Goal: Task Accomplishment & Management: Use online tool/utility

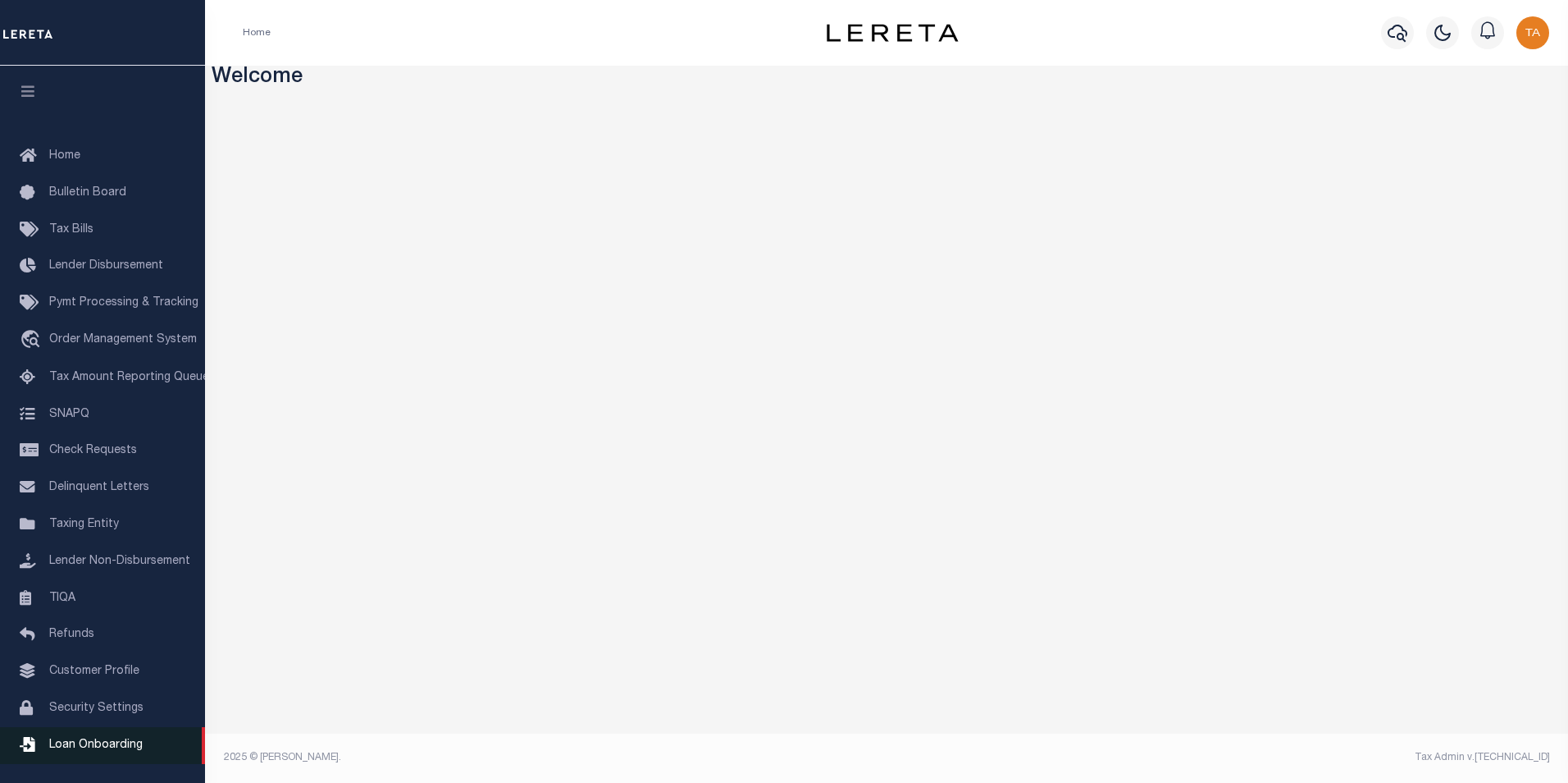
click at [114, 751] on span "Loan Onboarding" at bounding box center [96, 745] width 94 height 11
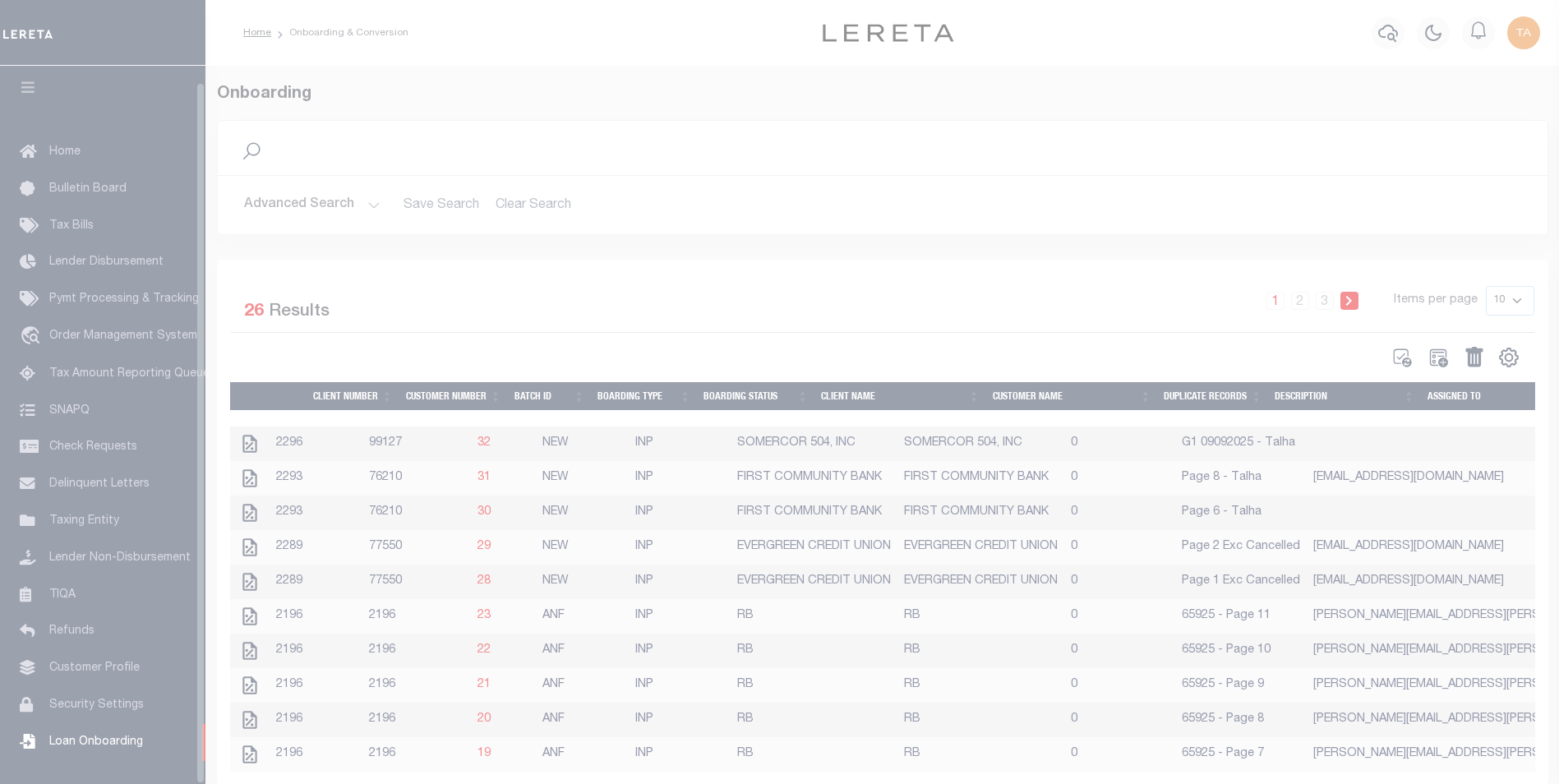
scroll to position [16, 0]
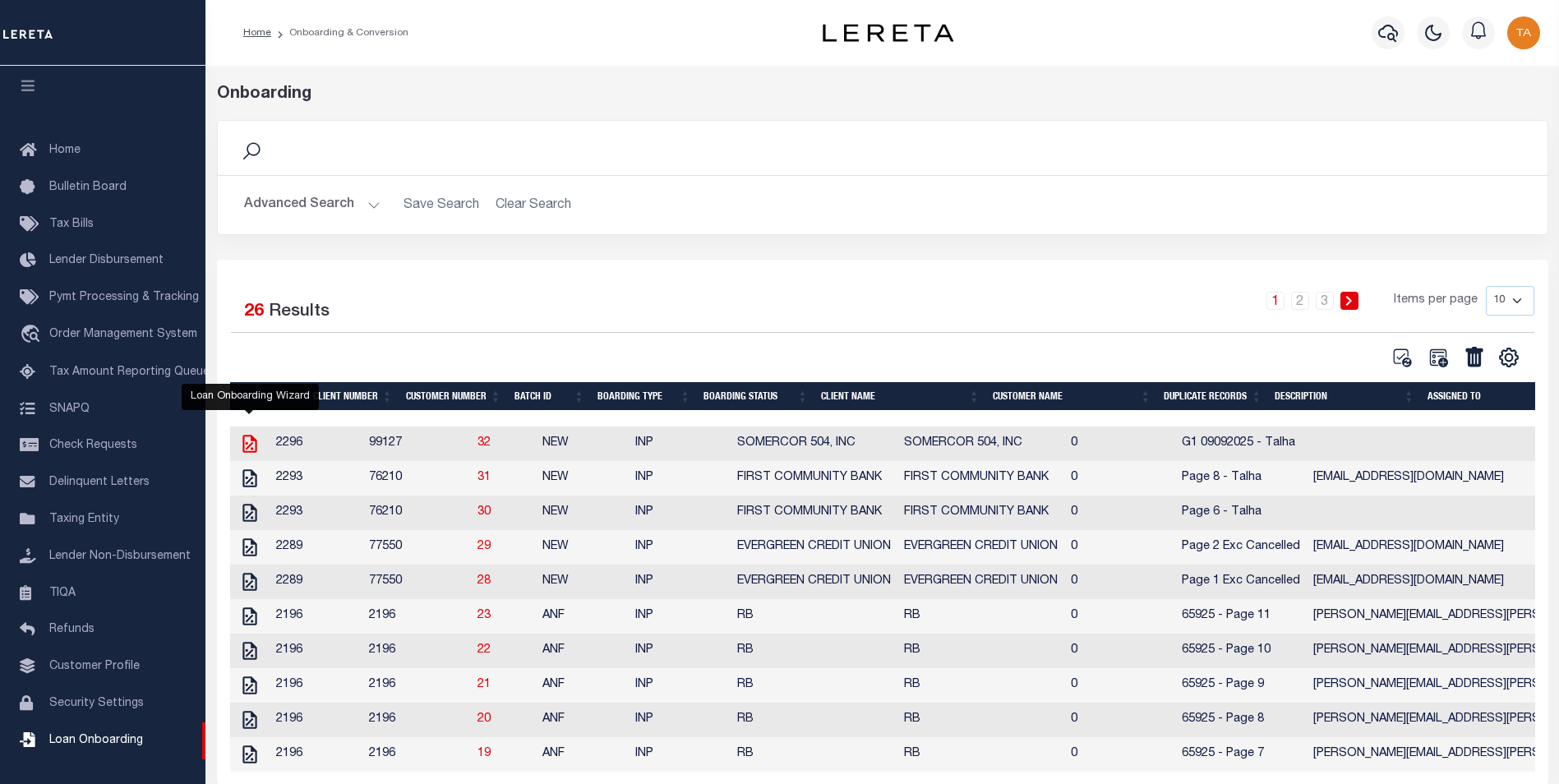
click at [249, 448] on icon "" at bounding box center [250, 444] width 14 height 18
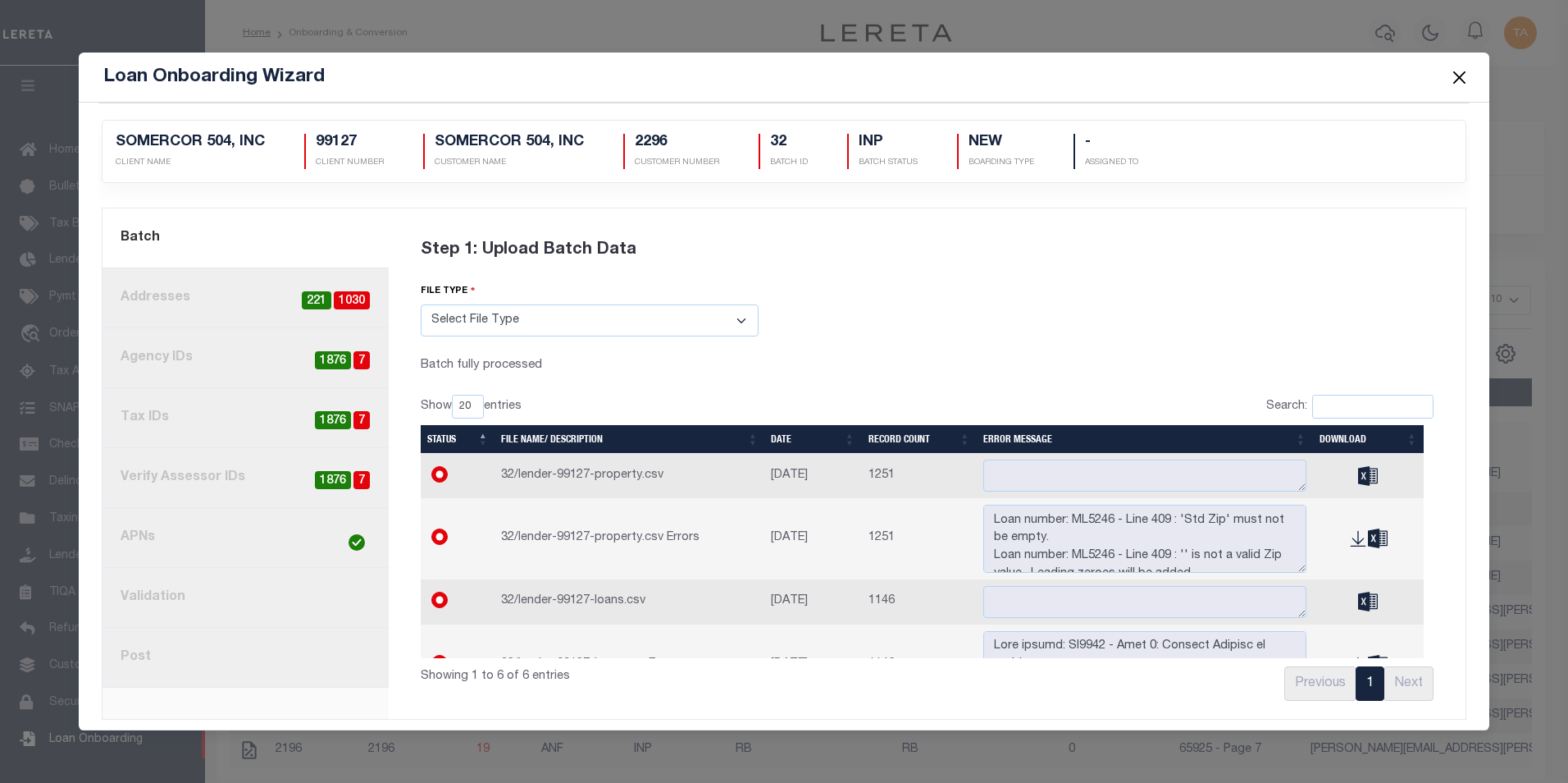
click at [126, 657] on link "8. Post" at bounding box center [245, 657] width 286 height 60
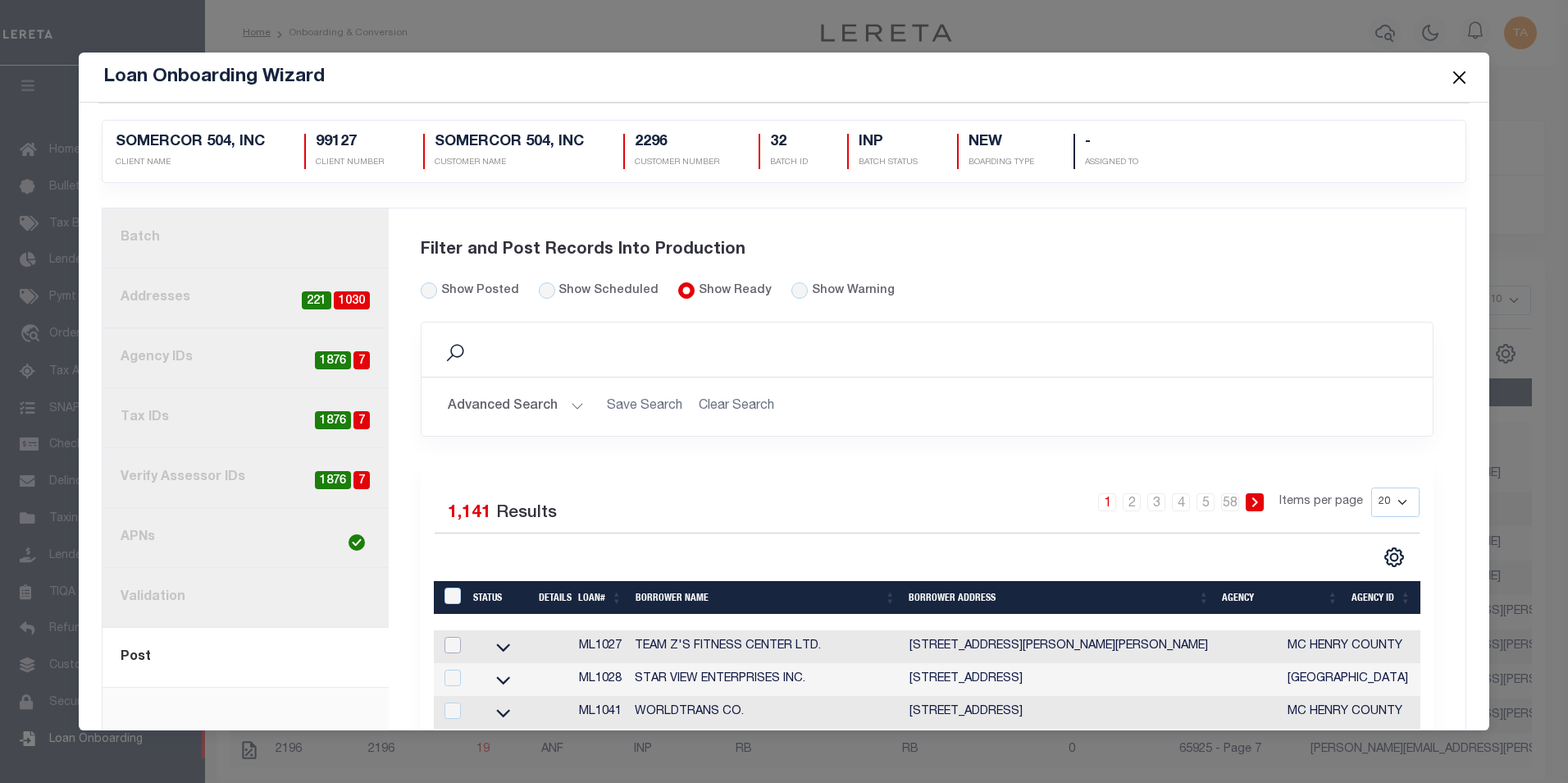
click at [449, 646] on input "checkbox" at bounding box center [452, 645] width 16 height 16
checkbox input "true"
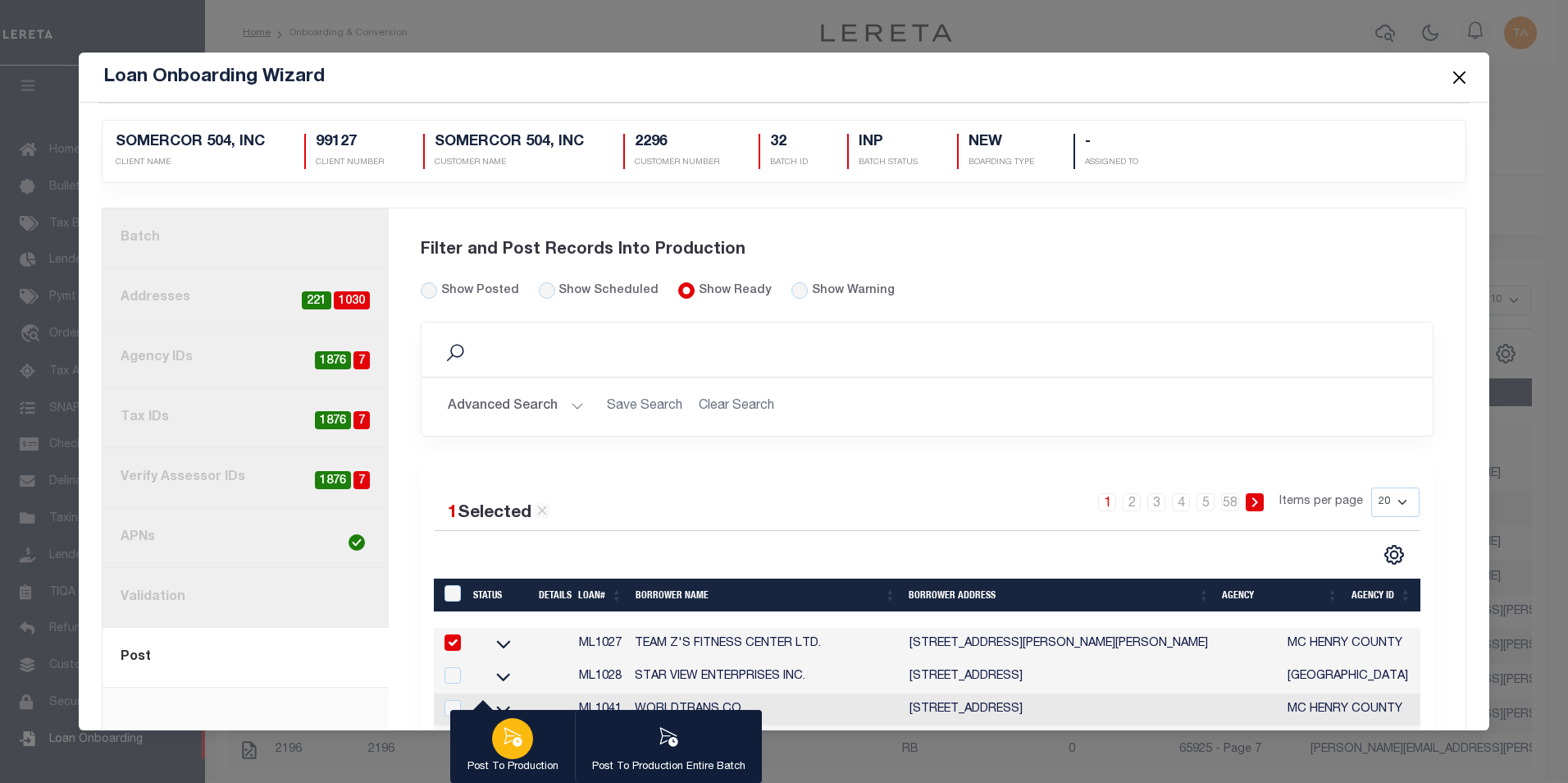
click at [507, 736] on icon "button" at bounding box center [512, 737] width 21 height 21
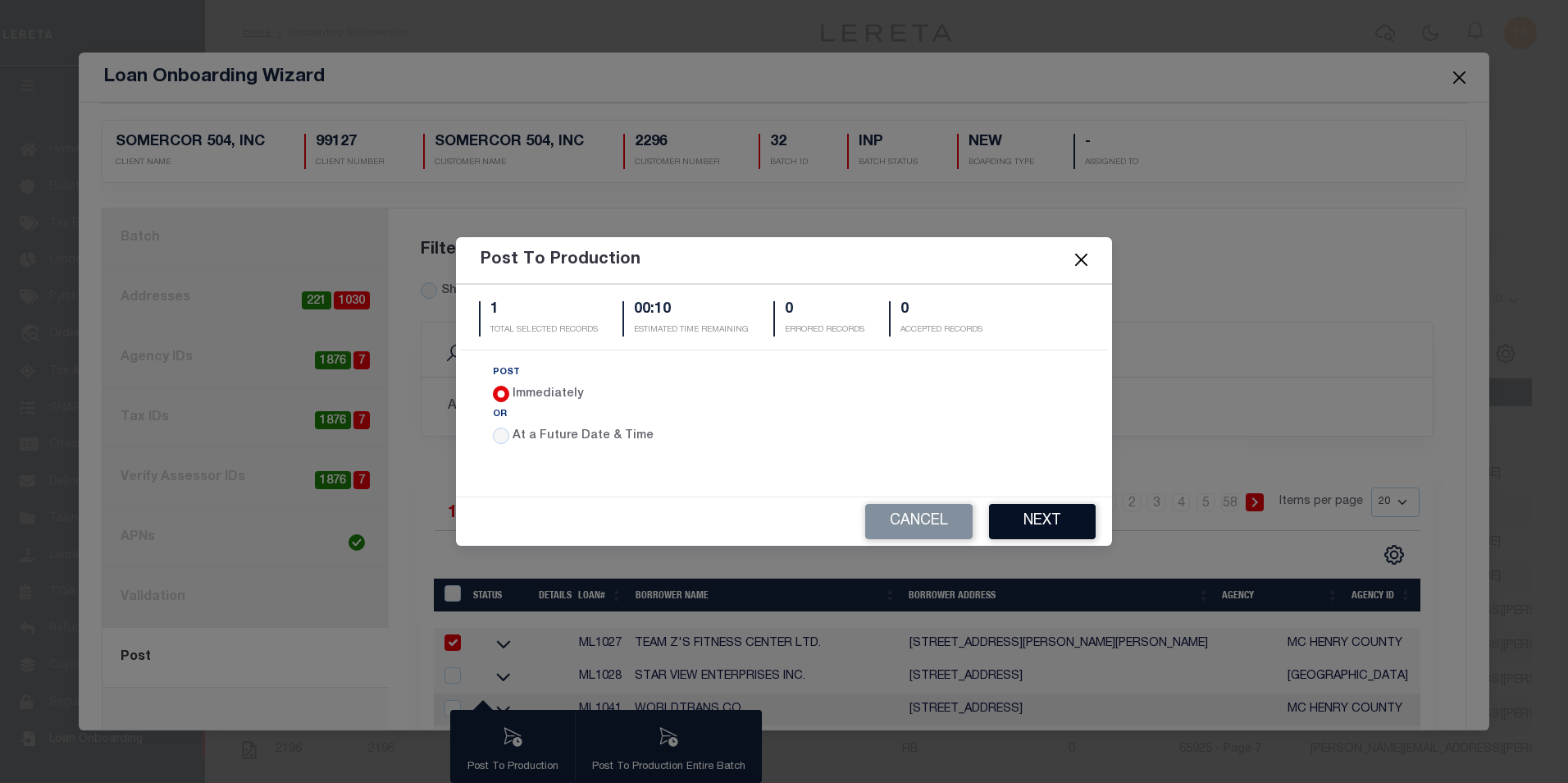
click at [1045, 520] on button "Next" at bounding box center [1042, 521] width 107 height 35
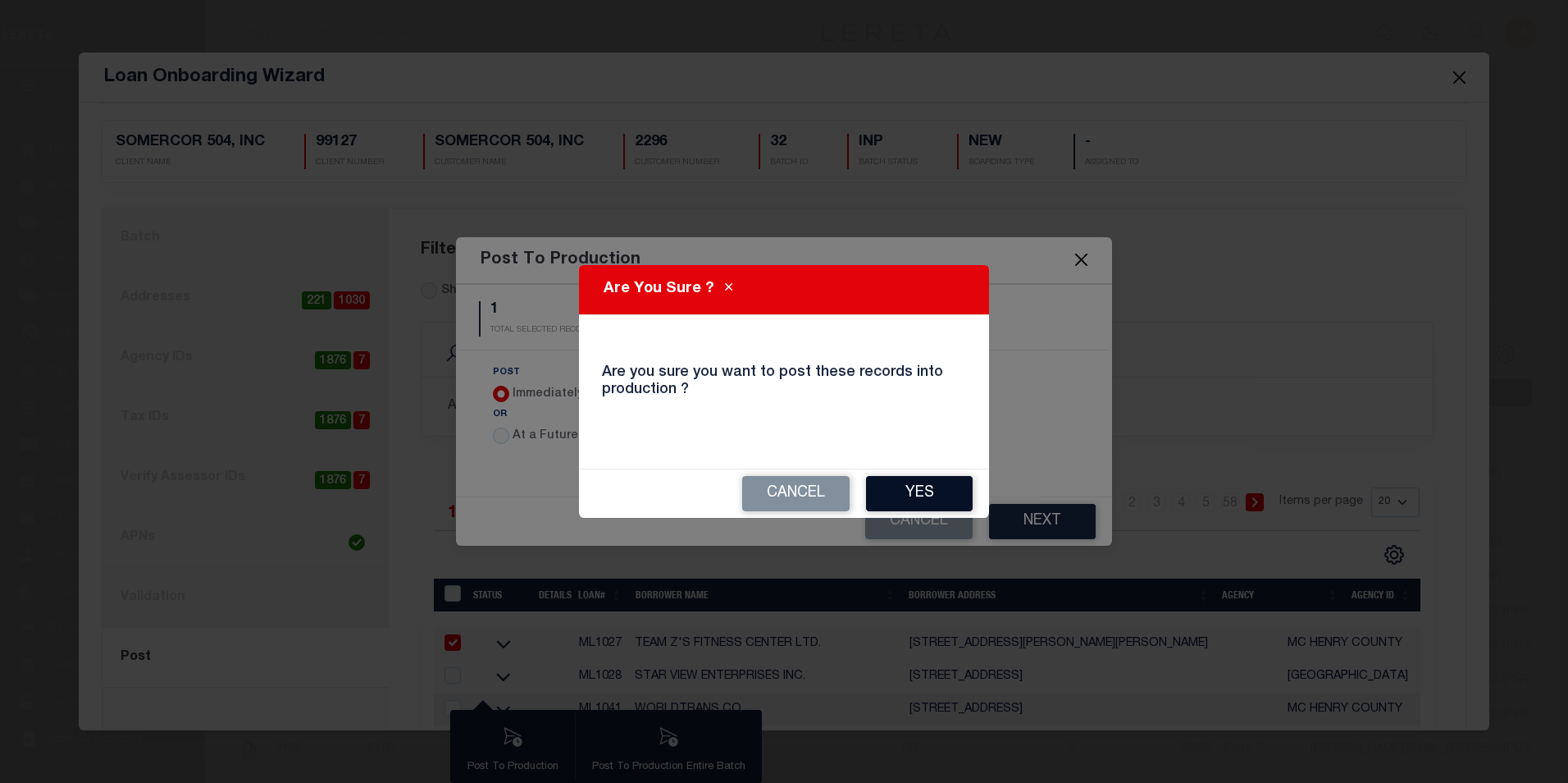
click at [897, 492] on button "Yes" at bounding box center [920, 493] width 107 height 35
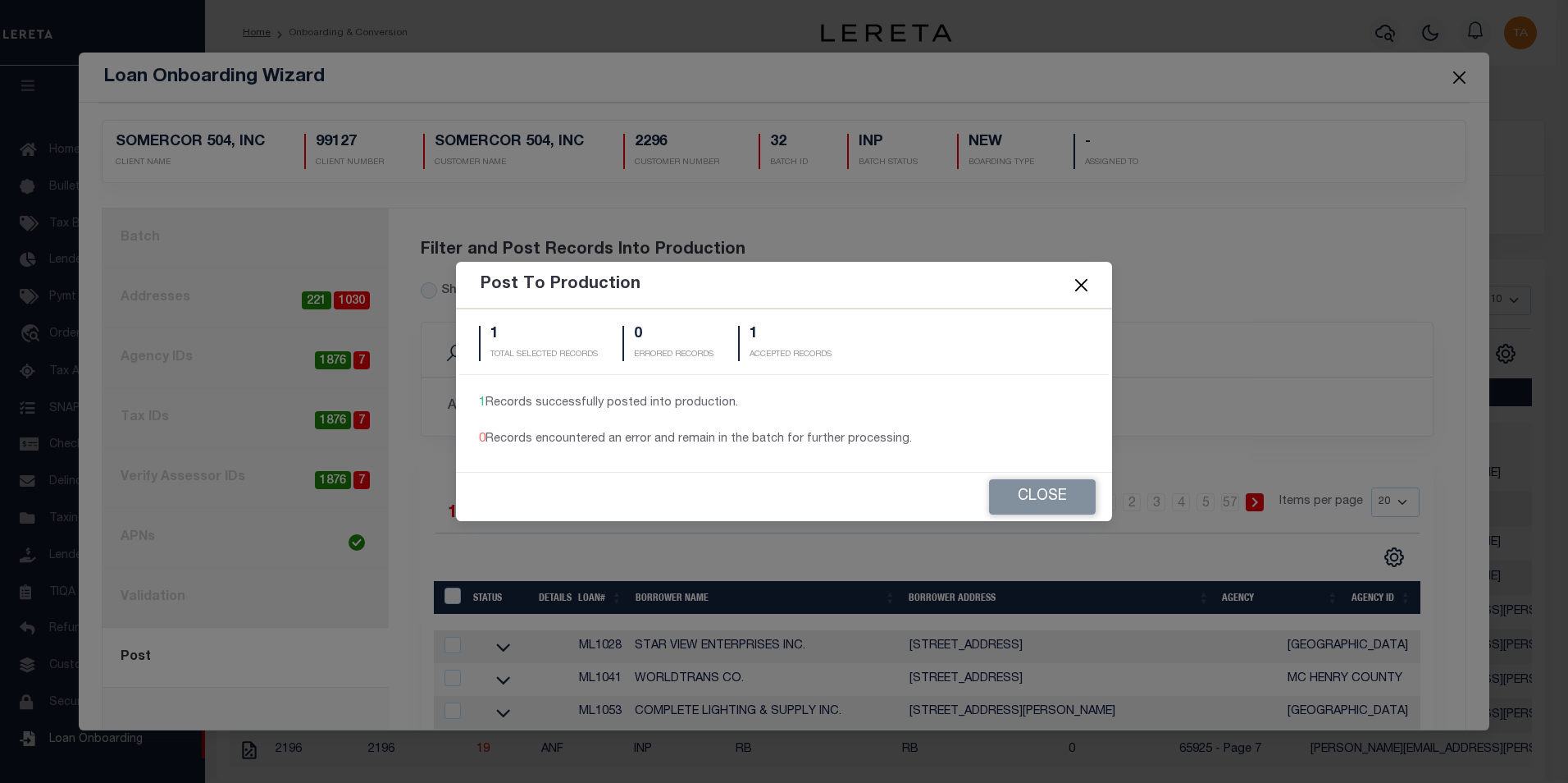
click at [1077, 286] on button "Close" at bounding box center [1081, 285] width 21 height 21
